Goal: Task Accomplishment & Management: Use online tool/utility

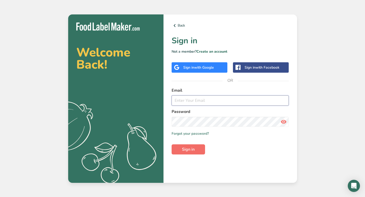
type input "melissasbreads@gmail.com"
click at [197, 151] on button "Sign in" at bounding box center [187, 149] width 33 height 10
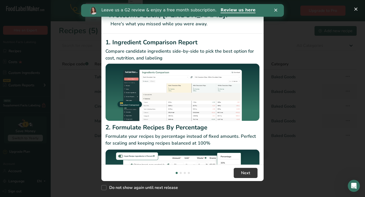
click at [275, 10] on icon "Close" at bounding box center [275, 10] width 3 height 3
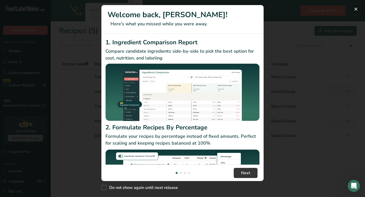
click at [356, 9] on button "New Features" at bounding box center [356, 9] width 8 height 8
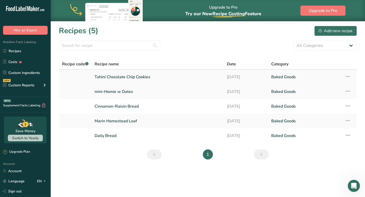
click at [150, 76] on link "Tahini Chocolate Chip Cookies" at bounding box center [157, 77] width 126 height 11
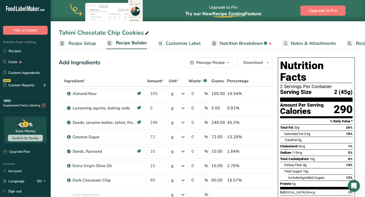
click at [313, 84] on div "2 Servings Per Container" at bounding box center [316, 86] width 72 height 5
click at [183, 43] on span "Customize Label" at bounding box center [183, 43] width 35 height 7
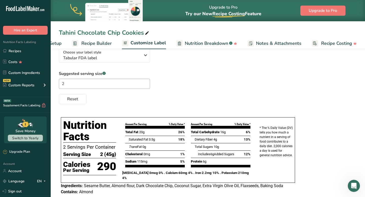
scroll to position [45, 0]
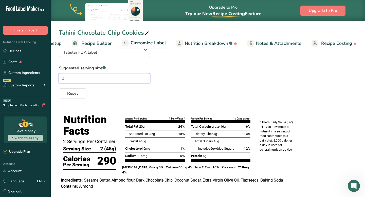
click at [69, 80] on input "2" at bounding box center [104, 78] width 91 height 10
type input "1"
type input "2"
type input "1"
click at [135, 96] on div "Reset" at bounding box center [208, 92] width 298 height 12
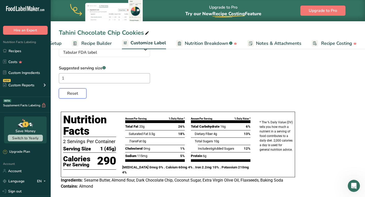
click at [76, 97] on span "Reset" at bounding box center [72, 93] width 11 height 6
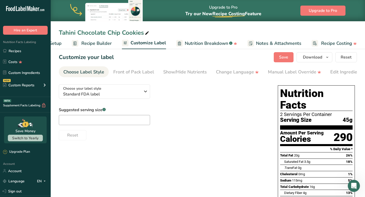
scroll to position [0, 0]
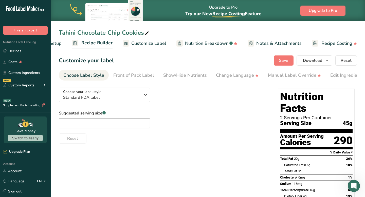
scroll to position [0, 34]
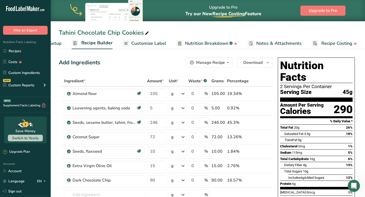
click at [202, 63] on div "Manage Recipe" at bounding box center [210, 63] width 29 height 6
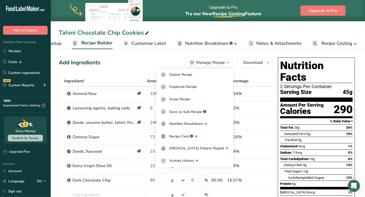
click at [202, 63] on div "Manage Recipe" at bounding box center [210, 63] width 29 height 6
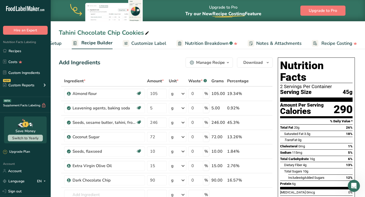
click at [160, 63] on div "Add Ingredients Manage Recipe Delete Recipe Duplicate Recipe Scale Recipe Save …" at bounding box center [166, 63] width 214 height 10
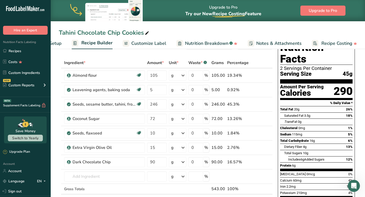
scroll to position [0, 0]
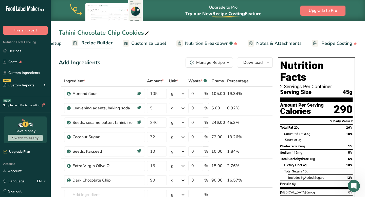
click at [329, 89] on div "Serving Size 45g" at bounding box center [316, 92] width 72 height 6
click at [149, 45] on span "Customize Label" at bounding box center [148, 43] width 35 height 7
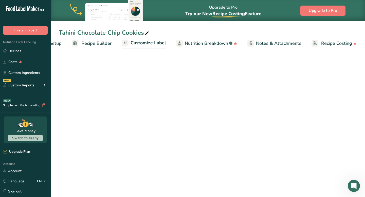
scroll to position [0, 34]
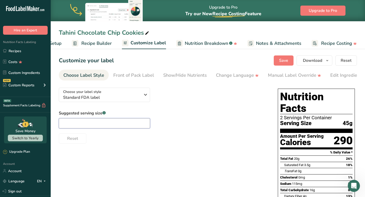
click at [83, 126] on input "text" at bounding box center [104, 123] width 91 height 10
type input "1"
click at [198, 127] on div "Suggested serving size .a-a{fill:#347362;}.b-a{fill:#fff;} 1 Reset" at bounding box center [163, 126] width 209 height 33
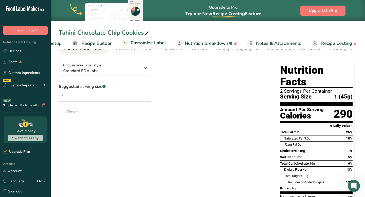
scroll to position [26, 0]
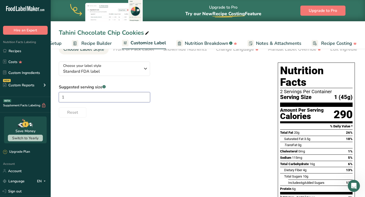
click at [78, 98] on input "1" at bounding box center [104, 97] width 91 height 10
type input "2"
click at [94, 127] on div "Choose your label style Standard FDA label USA (FDA) Standard FDA label Tabular…" at bounding box center [208, 160] width 298 height 204
click at [77, 98] on input "2" at bounding box center [104, 97] width 91 height 10
click at [120, 96] on input "2" at bounding box center [104, 97] width 91 height 10
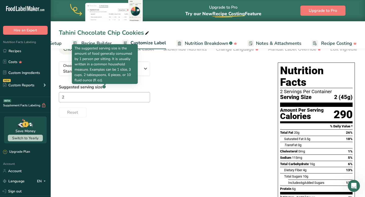
click at [104, 87] on rect at bounding box center [103, 86] width 3 height 3
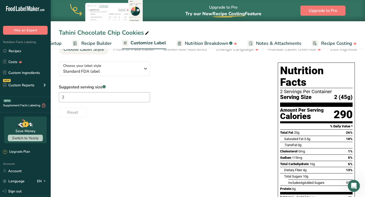
click at [104, 87] on rect at bounding box center [103, 86] width 3 height 3
click at [71, 99] on input "2" at bounding box center [104, 97] width 91 height 10
type input "1 cookie"
click at [178, 133] on div "Choose your label style Standard FDA label USA (FDA) Standard FDA label Tabular…" at bounding box center [208, 160] width 298 height 204
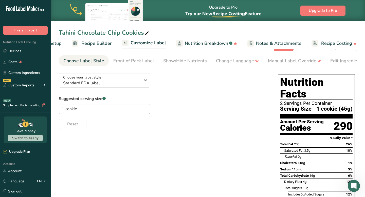
scroll to position [12, 0]
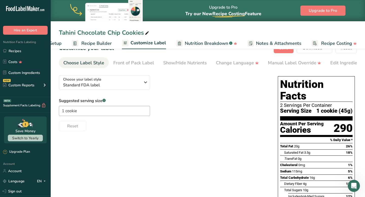
click at [206, 45] on span "Nutrition Breakdown" at bounding box center [206, 43] width 43 height 7
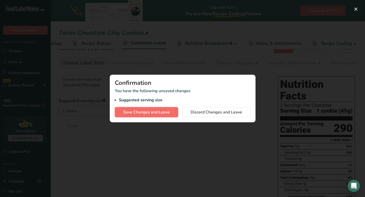
click at [154, 112] on span "Save Changes and Leave" at bounding box center [146, 112] width 47 height 6
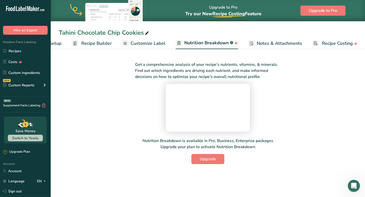
click at [148, 45] on span "Customize Label" at bounding box center [147, 43] width 35 height 7
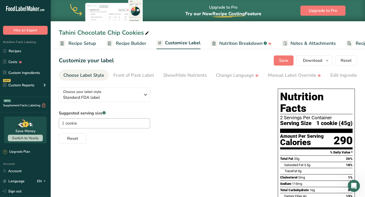
click at [87, 43] on span "Recipe Setup" at bounding box center [82, 43] width 28 height 7
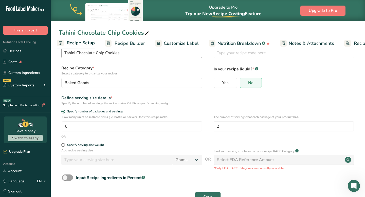
scroll to position [20, 0]
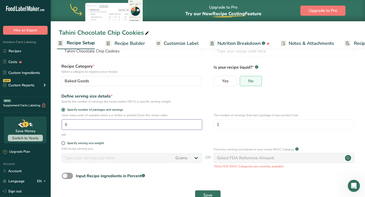
click at [68, 126] on input "6" at bounding box center [132, 125] width 140 height 10
type input "1"
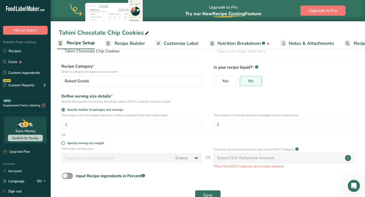
click at [143, 138] on form "Recipe name * Tahini Chocolate Chip Cookies Recipe code .a-a{fill:#347362;}.b-a…" at bounding box center [208, 120] width 298 height 165
click at [213, 103] on div "Define serving size details * Specify the number of servings the recipe makes O…" at bounding box center [208, 98] width 298 height 11
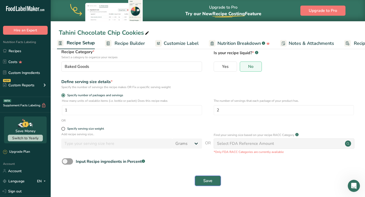
click at [214, 182] on button "Save" at bounding box center [208, 181] width 26 height 10
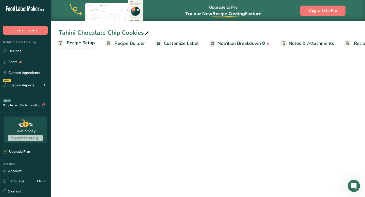
scroll to position [34, 0]
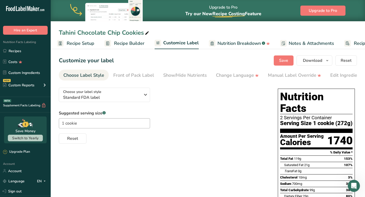
click at [110, 156] on div "Choose your label style Standard FDA label USA (FDA) Standard FDA label Tabular…" at bounding box center [208, 186] width 298 height 204
drag, startPoint x: 79, startPoint y: 125, endPoint x: 65, endPoint y: 126, distance: 13.7
click at [65, 126] on input "1 cookie" at bounding box center [104, 123] width 91 height 10
type input "1"
click at [73, 140] on span "Reset" at bounding box center [72, 139] width 11 height 6
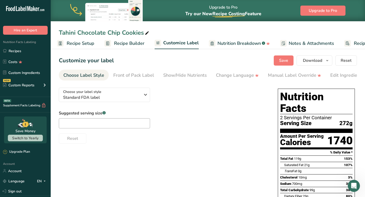
click at [81, 43] on span "Recipe Setup" at bounding box center [81, 43] width 28 height 7
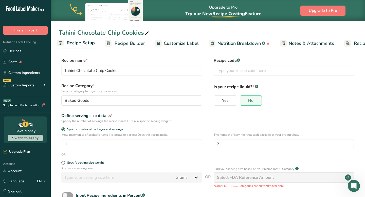
click at [131, 41] on span "Recipe Builder" at bounding box center [129, 43] width 30 height 7
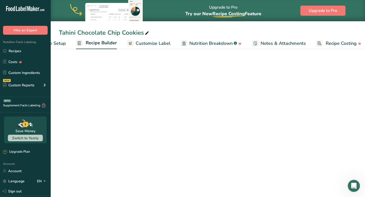
scroll to position [0, 34]
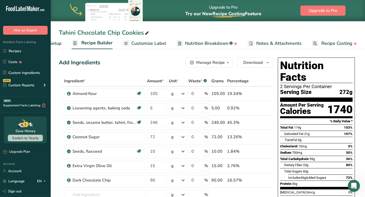
click at [55, 45] on span "Recipe Setup" at bounding box center [48, 43] width 28 height 7
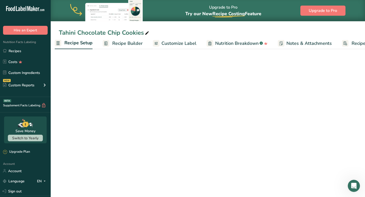
scroll to position [0, 2]
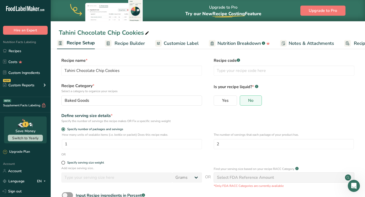
click at [332, 106] on div "Yes No" at bounding box center [284, 101] width 141 height 13
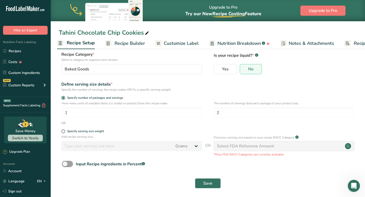
scroll to position [32, 0]
click at [209, 181] on span "Save" at bounding box center [207, 183] width 9 height 6
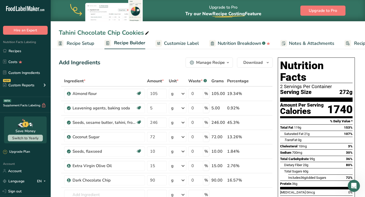
click at [83, 44] on span "Recipe Setup" at bounding box center [81, 43] width 28 height 7
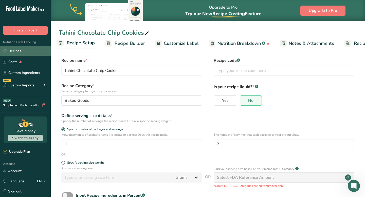
click at [20, 52] on link "Recipes" at bounding box center [25, 51] width 51 height 10
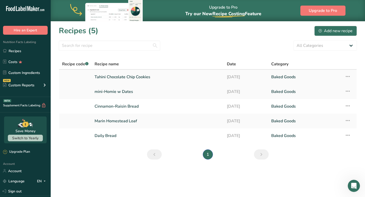
click at [127, 75] on link "Tahini Chocolate Chip Cookies" at bounding box center [157, 77] width 126 height 11
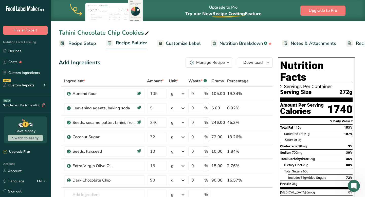
click at [213, 62] on div "Manage Recipe" at bounding box center [210, 63] width 29 height 6
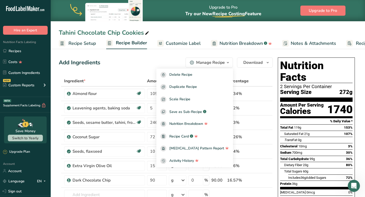
click at [77, 46] on span "Recipe Setup" at bounding box center [82, 43] width 28 height 7
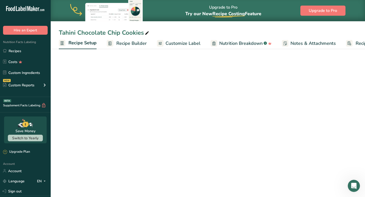
scroll to position [0, 2]
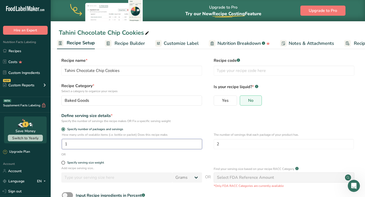
click at [69, 145] on input "1" at bounding box center [132, 144] width 140 height 10
click at [68, 146] on input "1" at bounding box center [132, 144] width 140 height 10
type input "6"
click at [230, 121] on div "Define serving size details * Specify the number of servings the recipe makes O…" at bounding box center [208, 118] width 298 height 11
click at [254, 116] on div "Define serving size details * Specify the number of servings the recipe makes O…" at bounding box center [208, 118] width 298 height 11
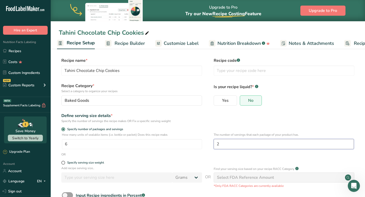
click at [221, 145] on input "2" at bounding box center [284, 144] width 140 height 10
type input "1"
click at [341, 109] on form "Recipe name * Tahini Chocolate Chip Cookies Recipe code .a-a{fill:#347362;}.b-a…" at bounding box center [208, 140] width 298 height 165
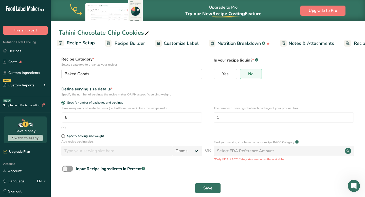
scroll to position [34, 0]
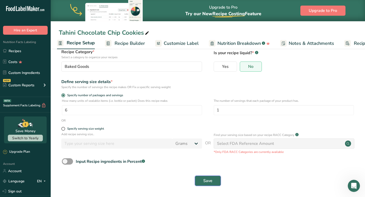
click at [211, 181] on span "Save" at bounding box center [207, 181] width 9 height 6
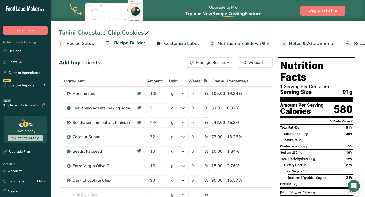
click at [82, 43] on span "Recipe Setup" at bounding box center [81, 43] width 28 height 7
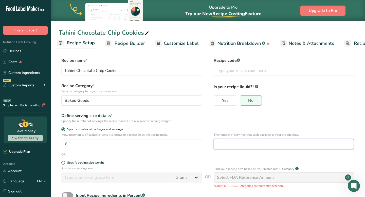
click at [222, 143] on input "1" at bounding box center [284, 144] width 140 height 10
type input "2"
click at [347, 89] on p "Is your recipe liquid? * .a-a{fill:#347362;}.b-a{fill:#fff;}" at bounding box center [284, 86] width 141 height 7
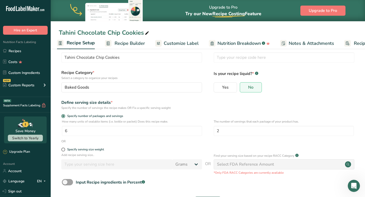
scroll to position [34, 0]
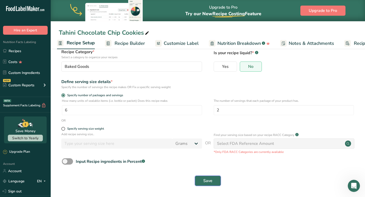
click at [206, 182] on span "Save" at bounding box center [207, 181] width 9 height 6
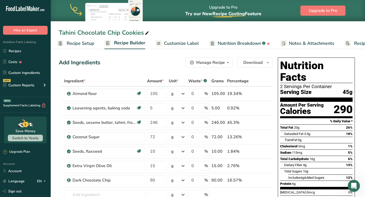
click at [176, 44] on span "Customize Label" at bounding box center [181, 43] width 35 height 7
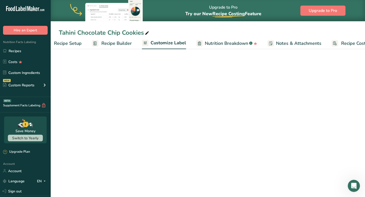
scroll to position [0, 34]
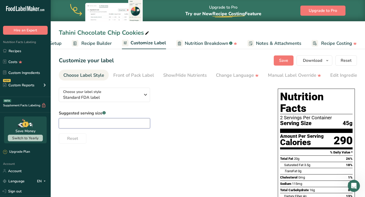
click at [85, 126] on input "text" at bounding box center [104, 123] width 91 height 10
type input "1"
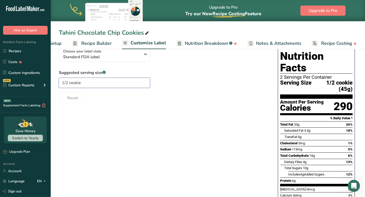
scroll to position [41, 0]
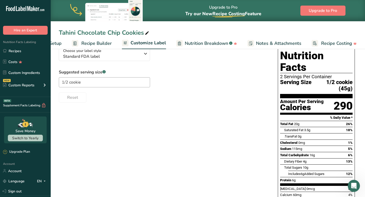
click at [240, 108] on div "Choose your label style Standard FDA label USA (FDA) Standard FDA label Tabular…" at bounding box center [208, 148] width 298 height 210
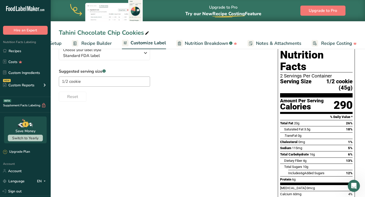
scroll to position [0, 0]
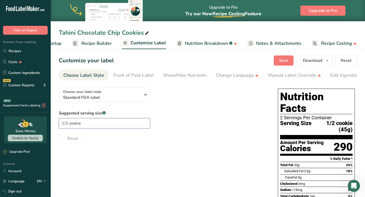
drag, startPoint x: 84, startPoint y: 126, endPoint x: 61, endPoint y: 126, distance: 23.6
click at [61, 126] on input "1/2 cookie" at bounding box center [104, 123] width 91 height 10
type input "2"
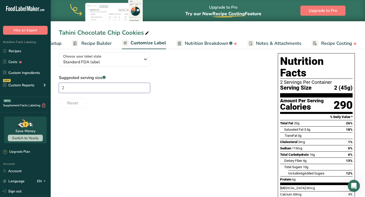
scroll to position [36, 0]
type input "1"
click at [194, 102] on div "Reset" at bounding box center [163, 102] width 209 height 12
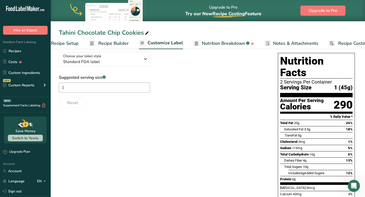
scroll to position [0, 0]
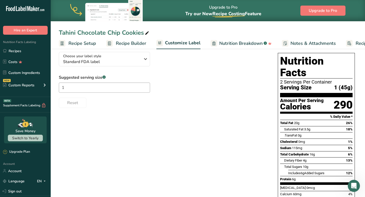
click at [78, 43] on span "Recipe Setup" at bounding box center [82, 43] width 28 height 7
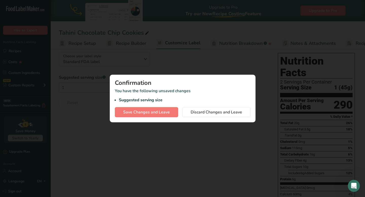
scroll to position [0, 2]
click at [270, 89] on div at bounding box center [182, 98] width 365 height 197
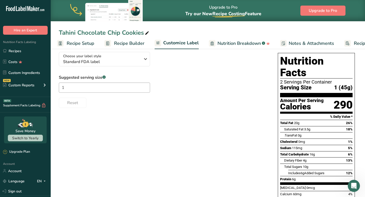
click at [85, 44] on span "Recipe Setup" at bounding box center [81, 43] width 28 height 7
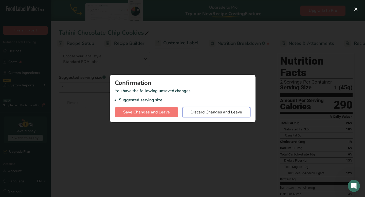
click at [222, 113] on span "Discard Changes and Leave" at bounding box center [215, 112] width 51 height 6
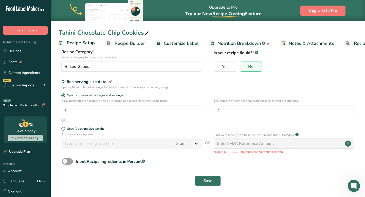
scroll to position [34, 0]
click at [226, 113] on input "2" at bounding box center [284, 110] width 140 height 10
type input "1"
click at [211, 183] on span "Save" at bounding box center [207, 181] width 9 height 6
